Goal: Task Accomplishment & Management: Manage account settings

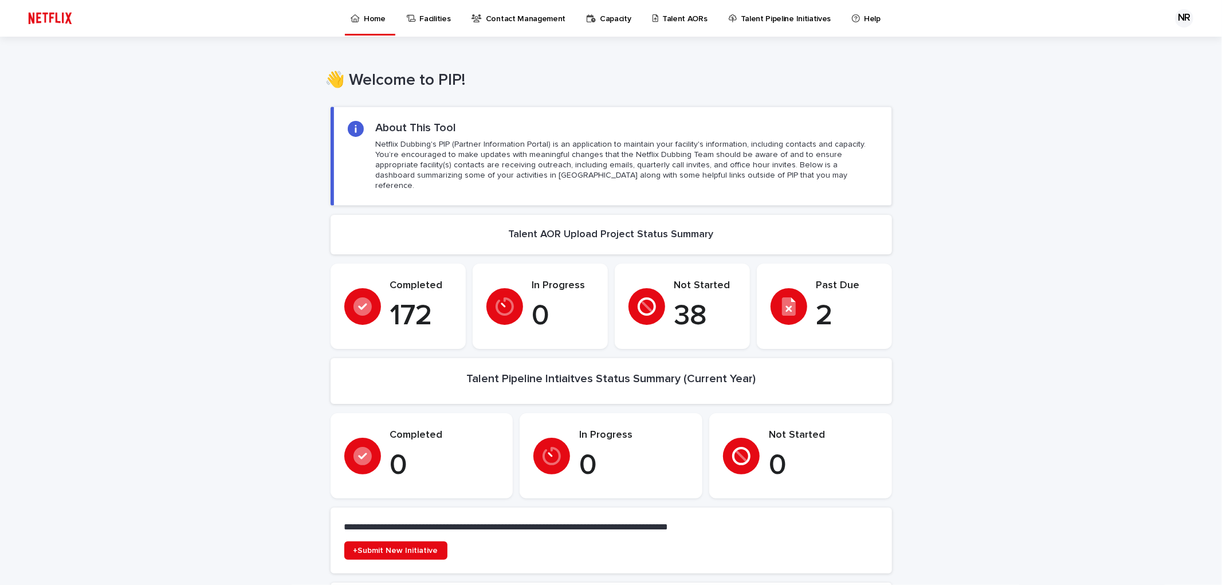
click at [675, 21] on p "Talent AORs" at bounding box center [684, 12] width 45 height 24
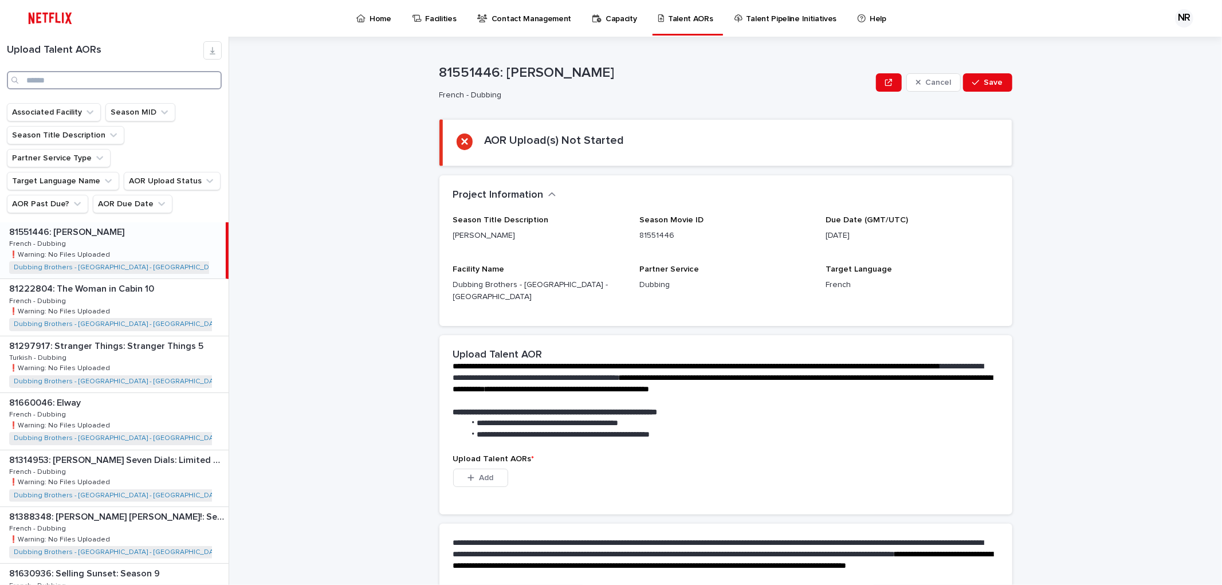
click at [70, 82] on input "Search" at bounding box center [114, 80] width 215 height 18
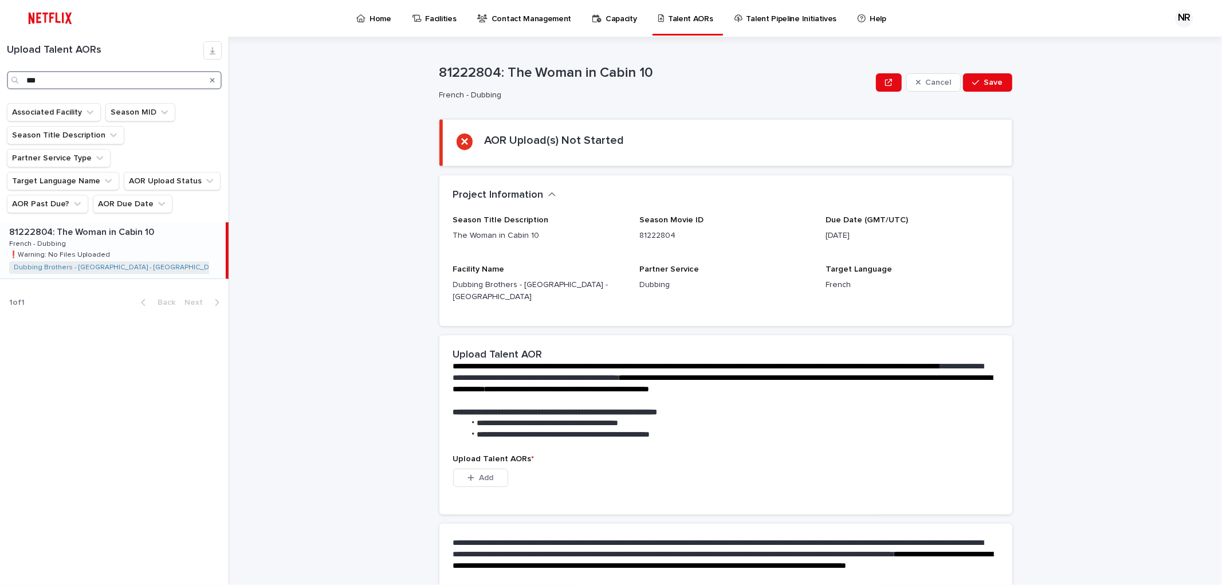
type input "***"
click at [94, 225] on p "81222804: The Woman in Cabin 10" at bounding box center [82, 231] width 147 height 13
click at [486, 474] on span "Add" at bounding box center [486, 478] width 14 height 8
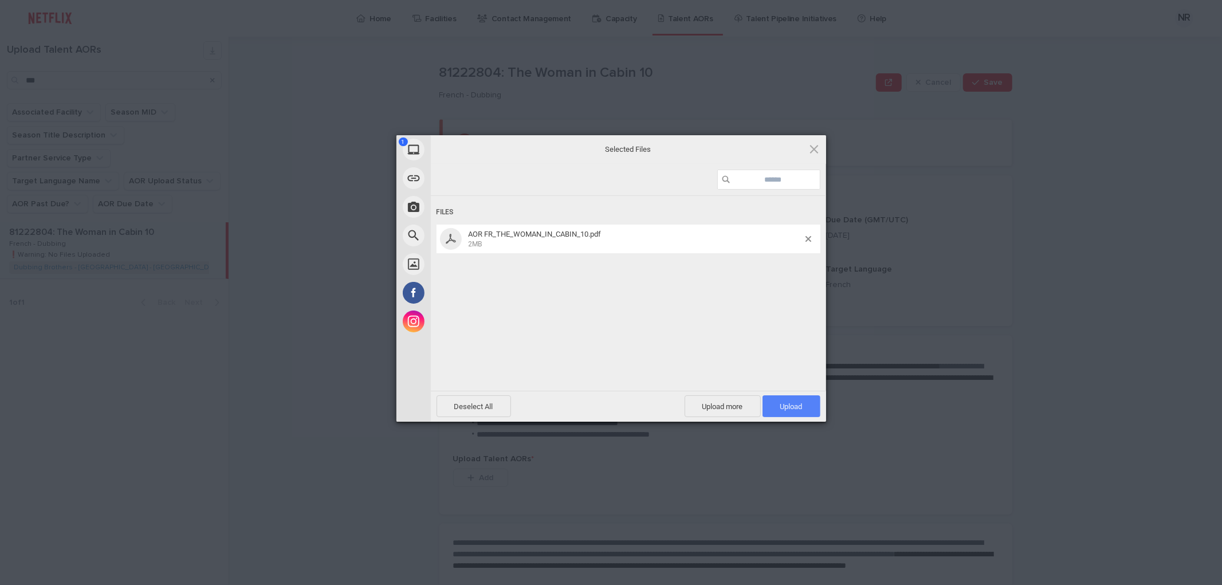
click at [803, 406] on span "Upload 1" at bounding box center [791, 406] width 58 height 22
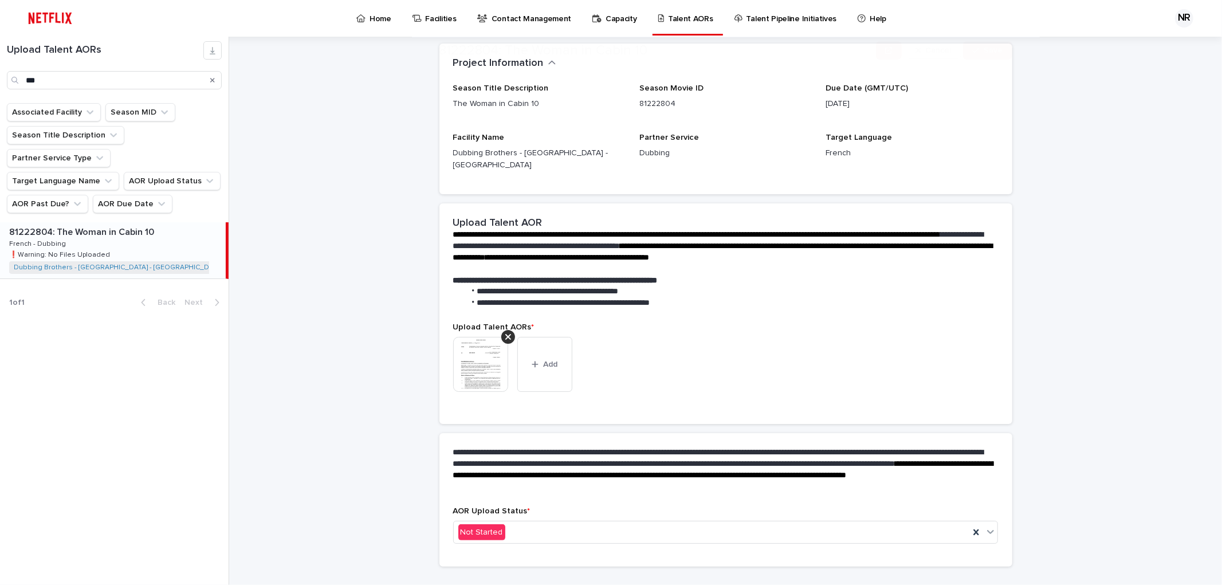
scroll to position [86, 0]
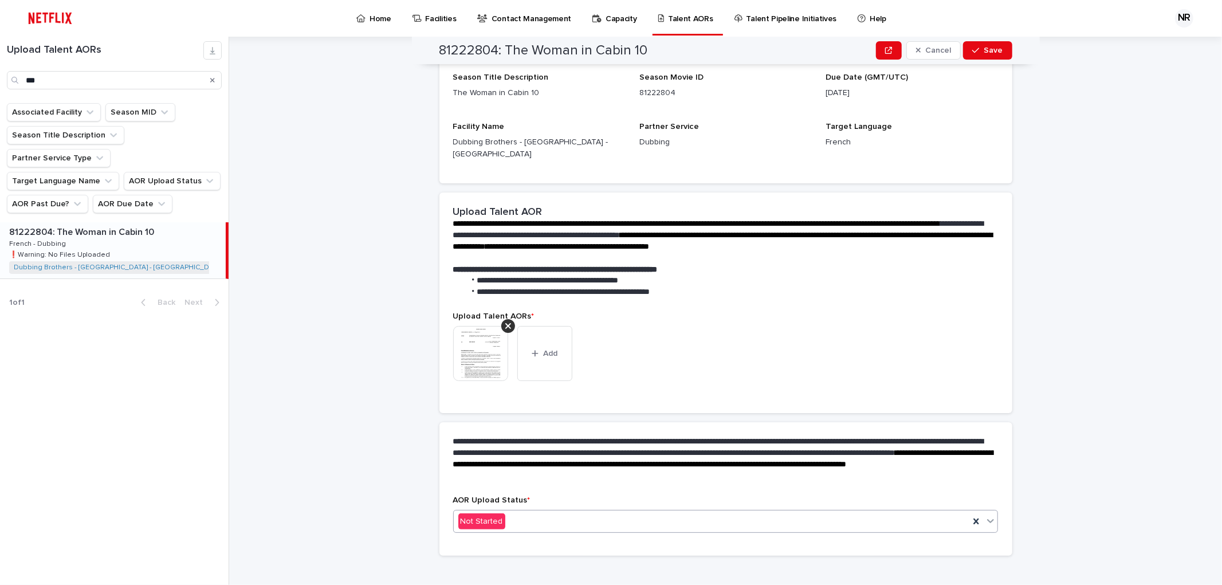
click at [537, 512] on div "Not Started" at bounding box center [712, 521] width 516 height 19
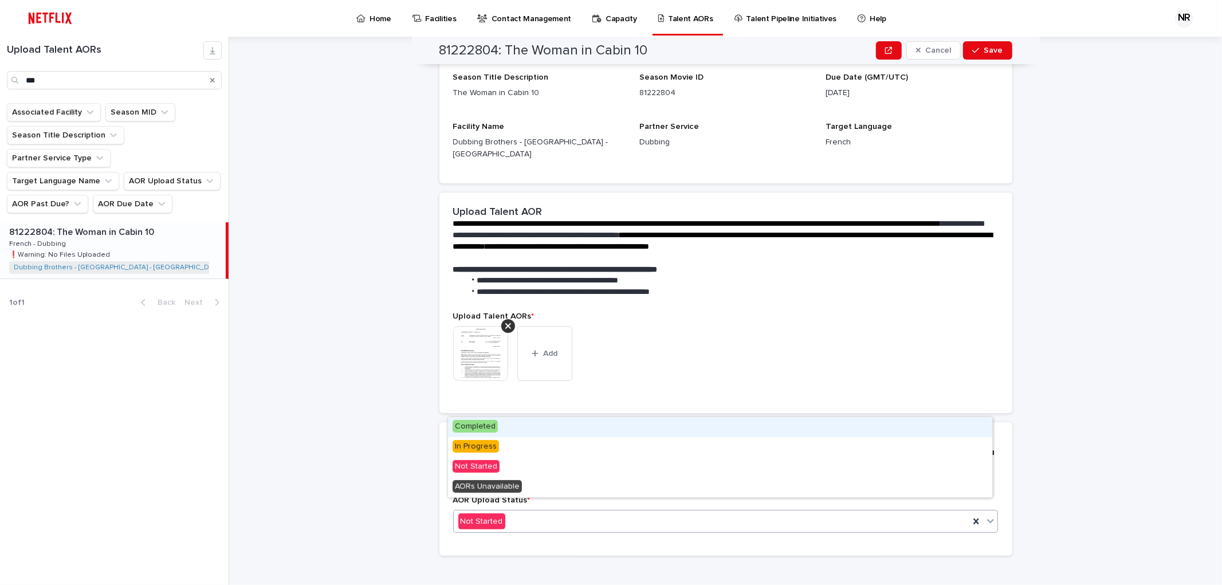
click at [516, 422] on div "Completed" at bounding box center [720, 427] width 544 height 20
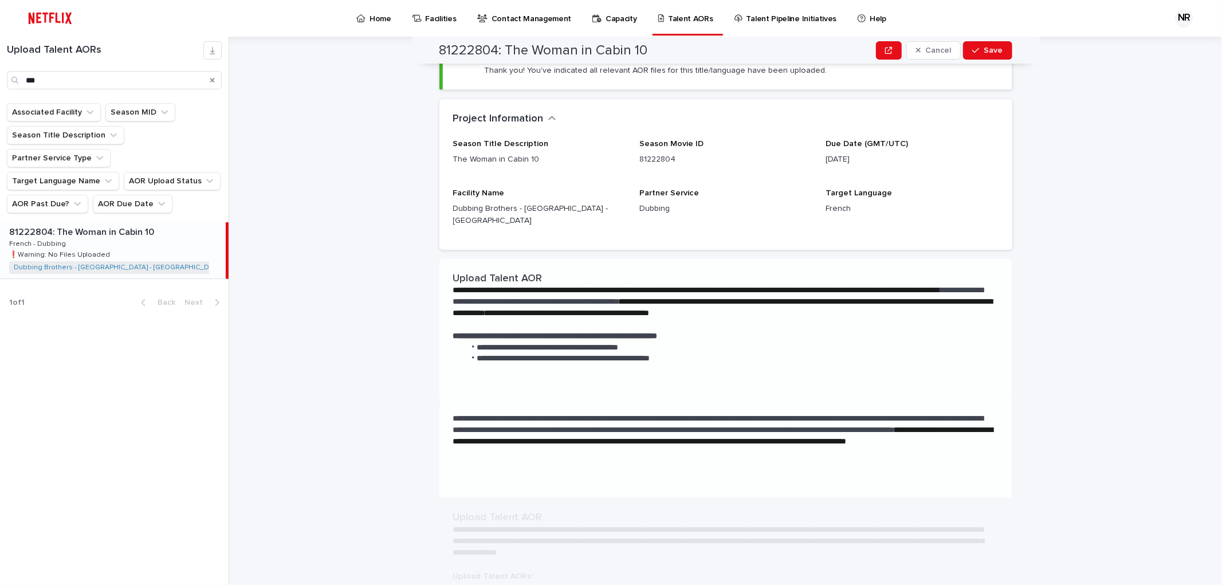
scroll to position [0, 0]
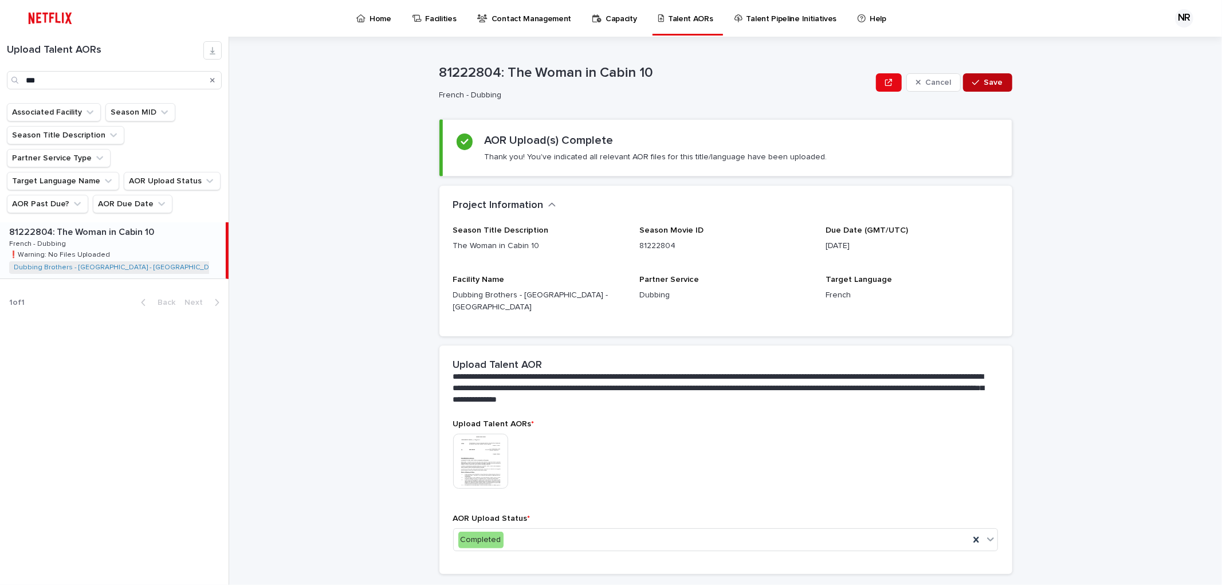
click at [984, 80] on span "Save" at bounding box center [993, 82] width 19 height 8
